Goal: Find specific page/section: Find specific page/section

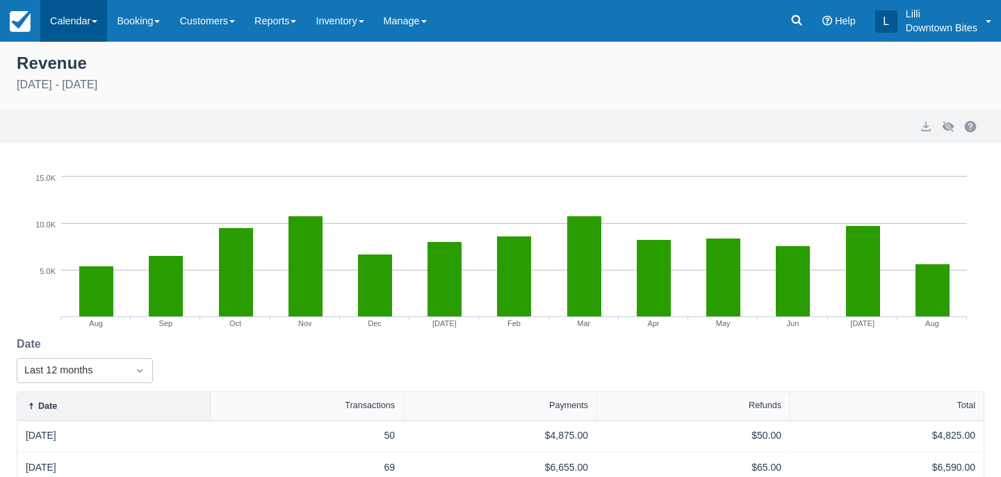
click at [69, 26] on link "Calendar" at bounding box center [73, 21] width 67 height 42
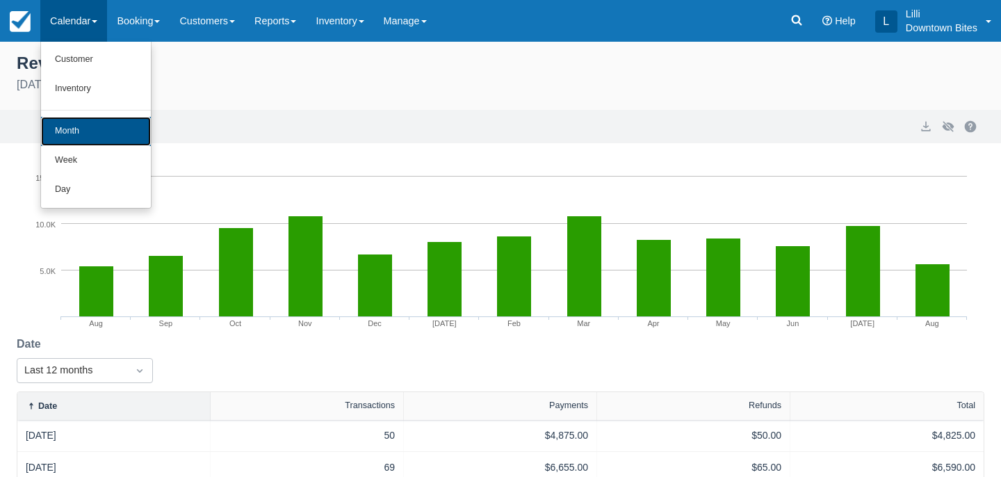
click at [88, 129] on link "Month" at bounding box center [96, 131] width 110 height 29
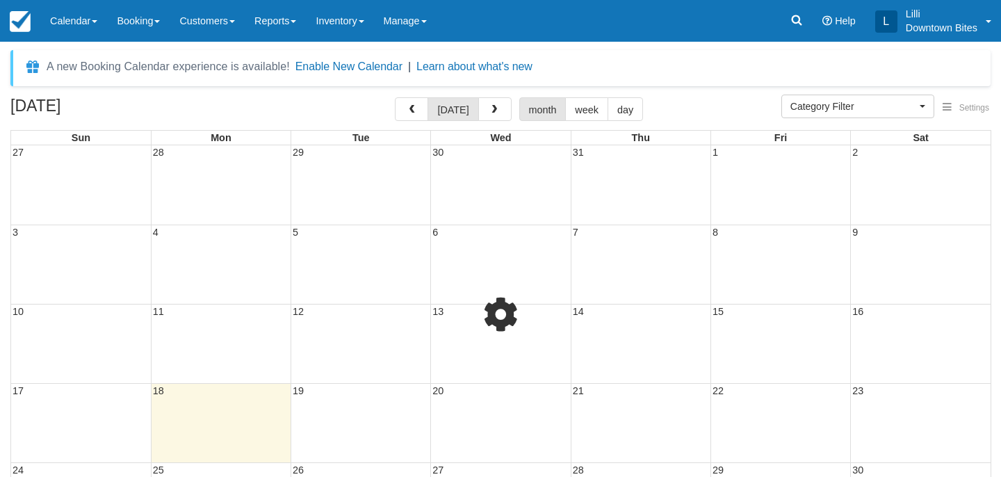
select select
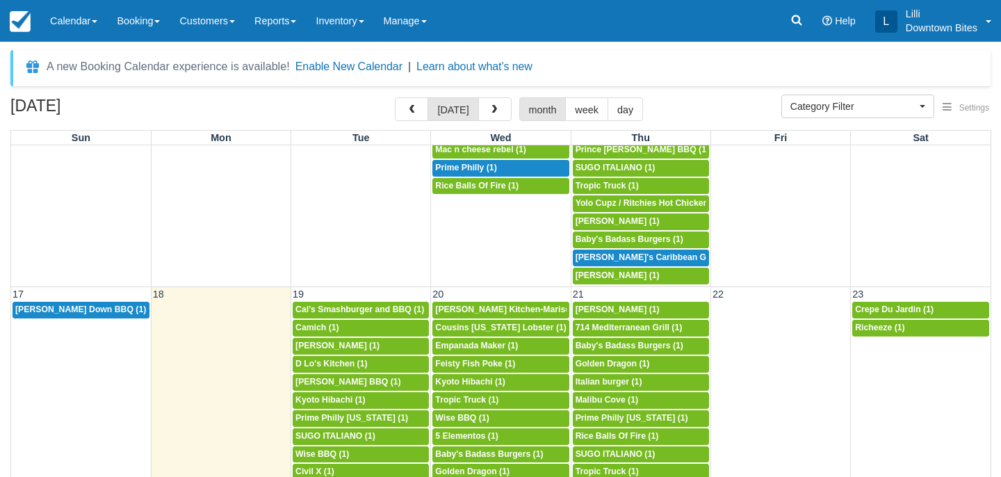
scroll to position [637, 0]
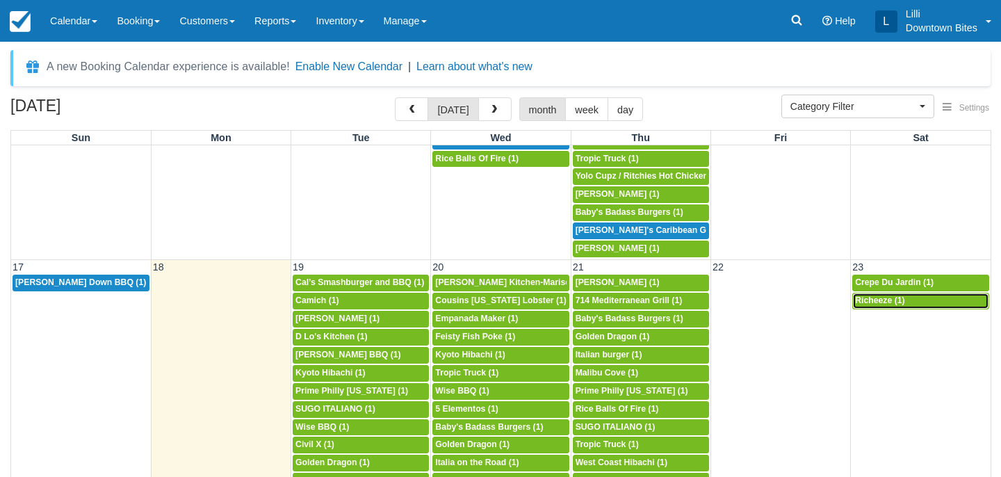
click at [936, 301] on div "4p Richeeze (1)" at bounding box center [920, 300] width 131 height 11
